Goal: Navigation & Orientation: Find specific page/section

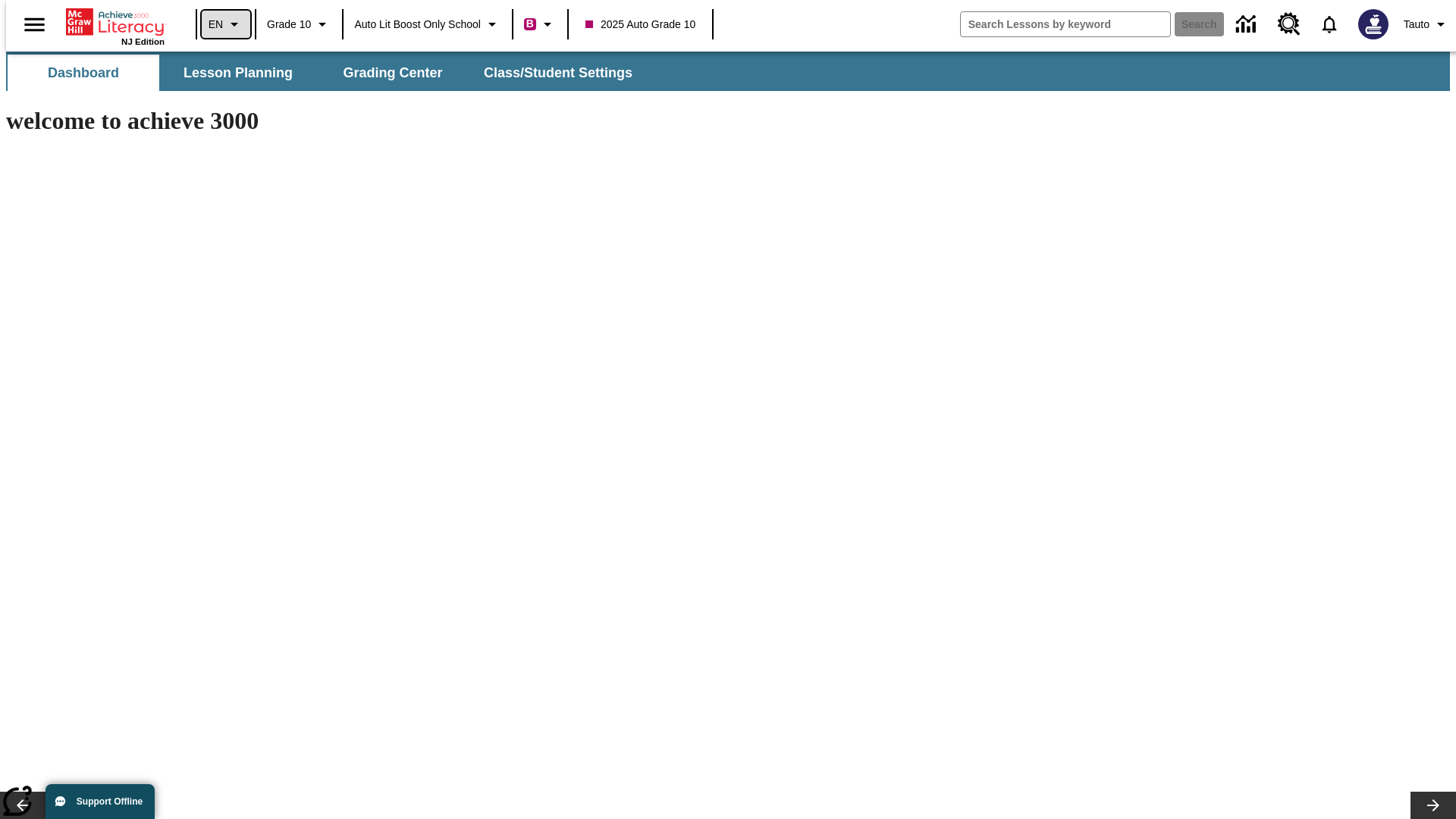
click at [225, 24] on icon "Language: EN, Select a language" at bounding box center [234, 23] width 18 height 18
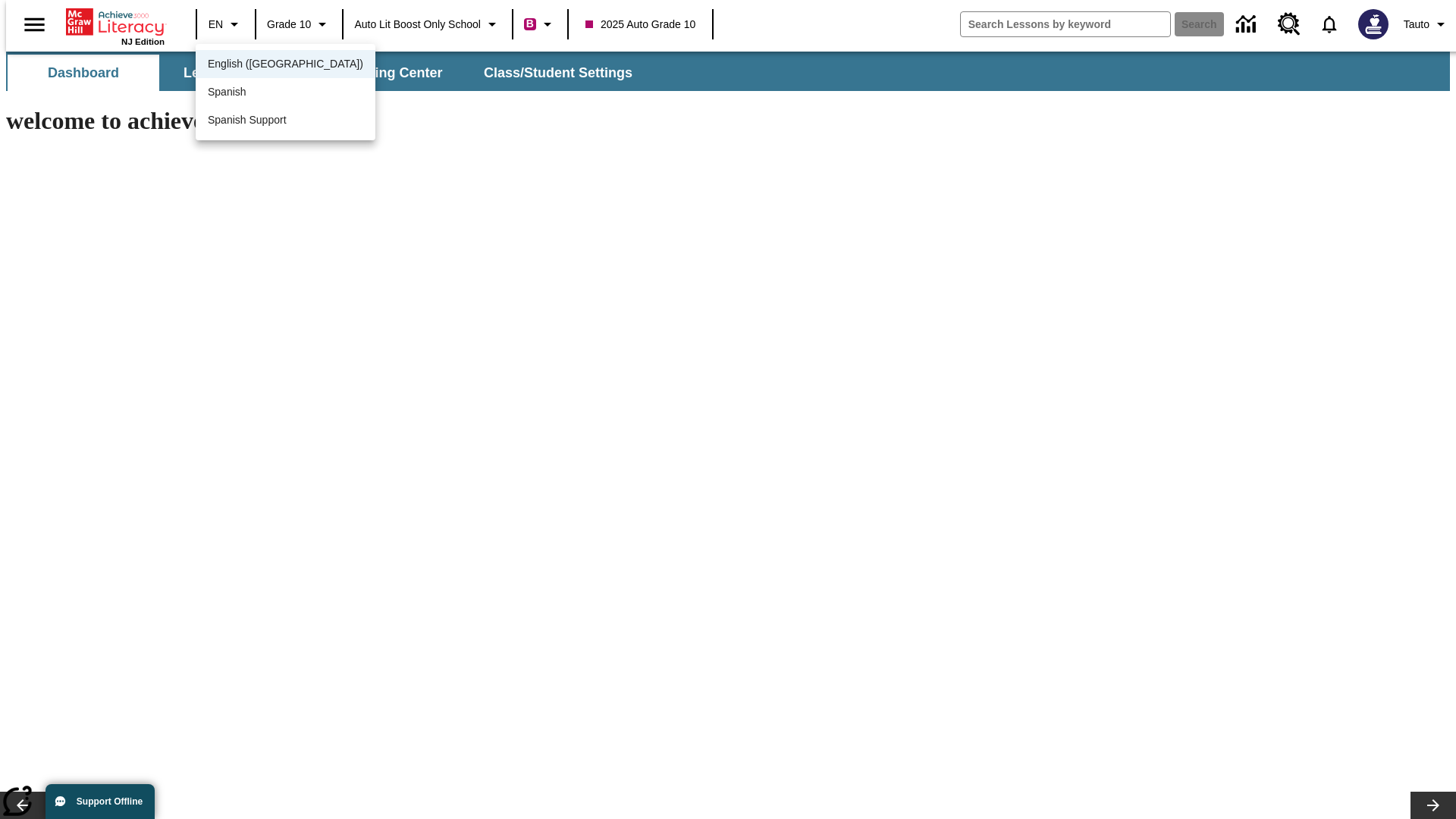
click at [253, 65] on span "English ([GEOGRAPHIC_DATA])" at bounding box center [285, 64] width 155 height 16
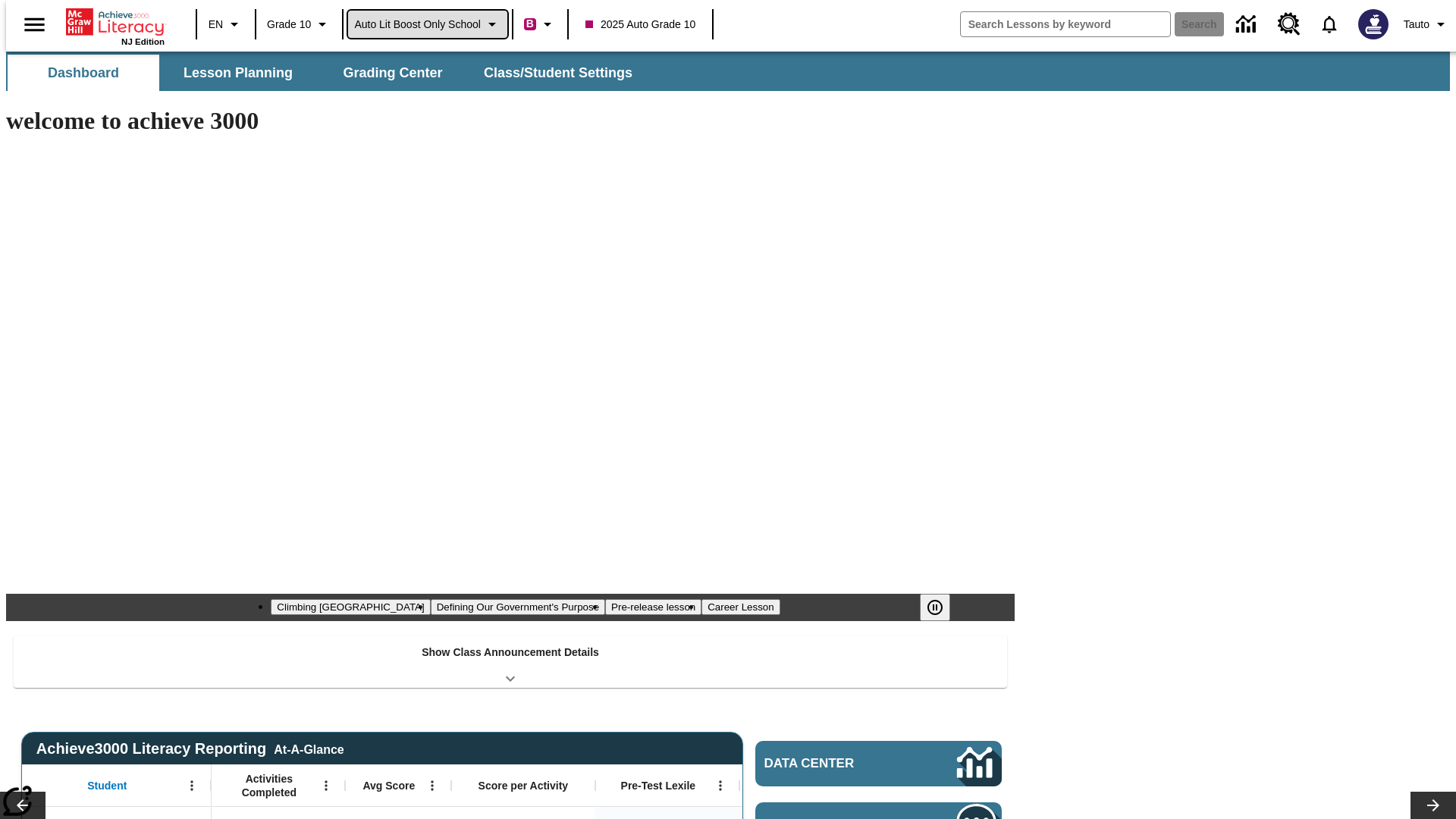
click at [427, 24] on span "Auto Lit Boost only School" at bounding box center [418, 24] width 127 height 16
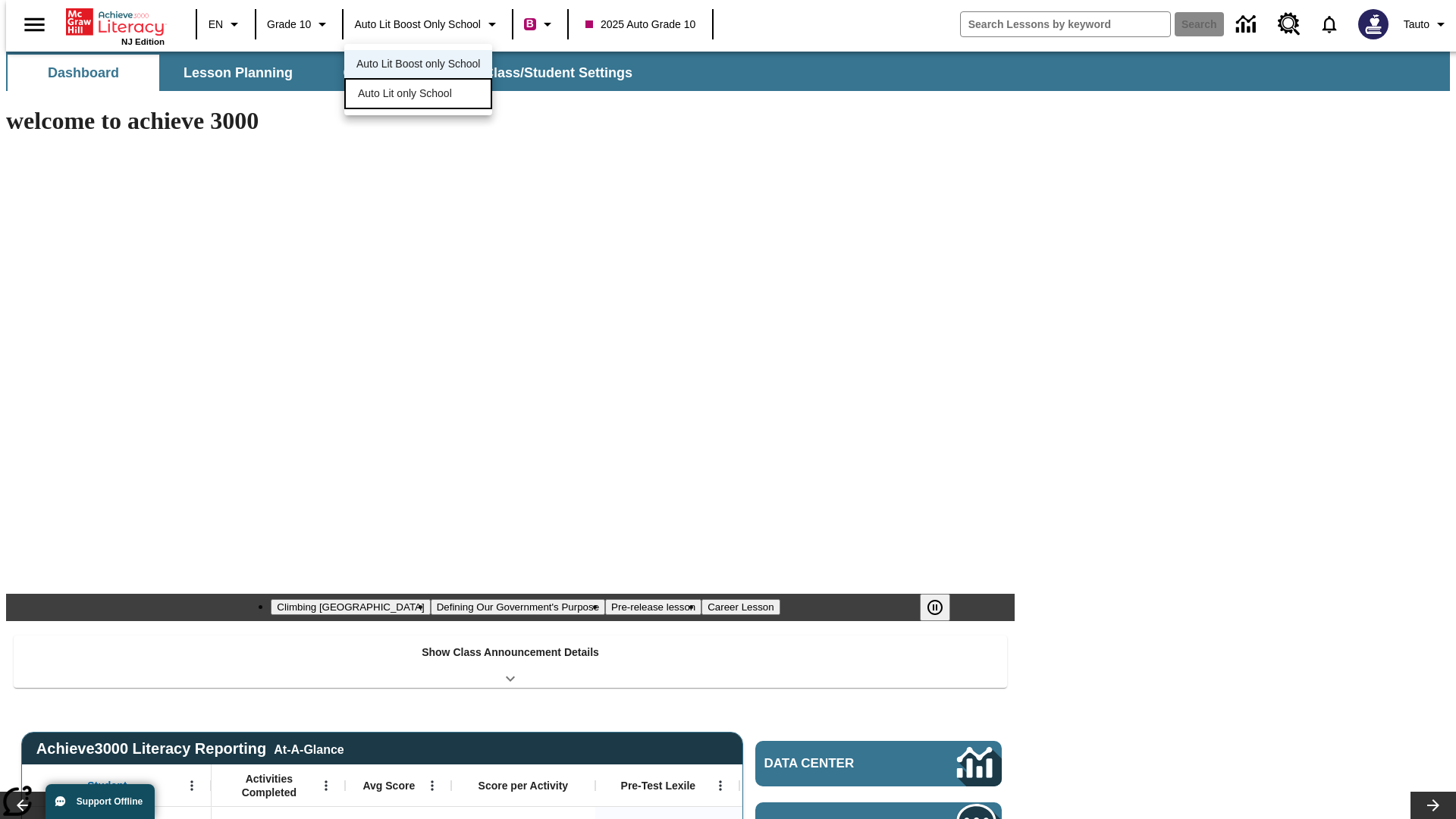
click at [405, 95] on span "Auto Lit only School" at bounding box center [405, 94] width 94 height 16
